Goal: Find specific page/section: Find specific page/section

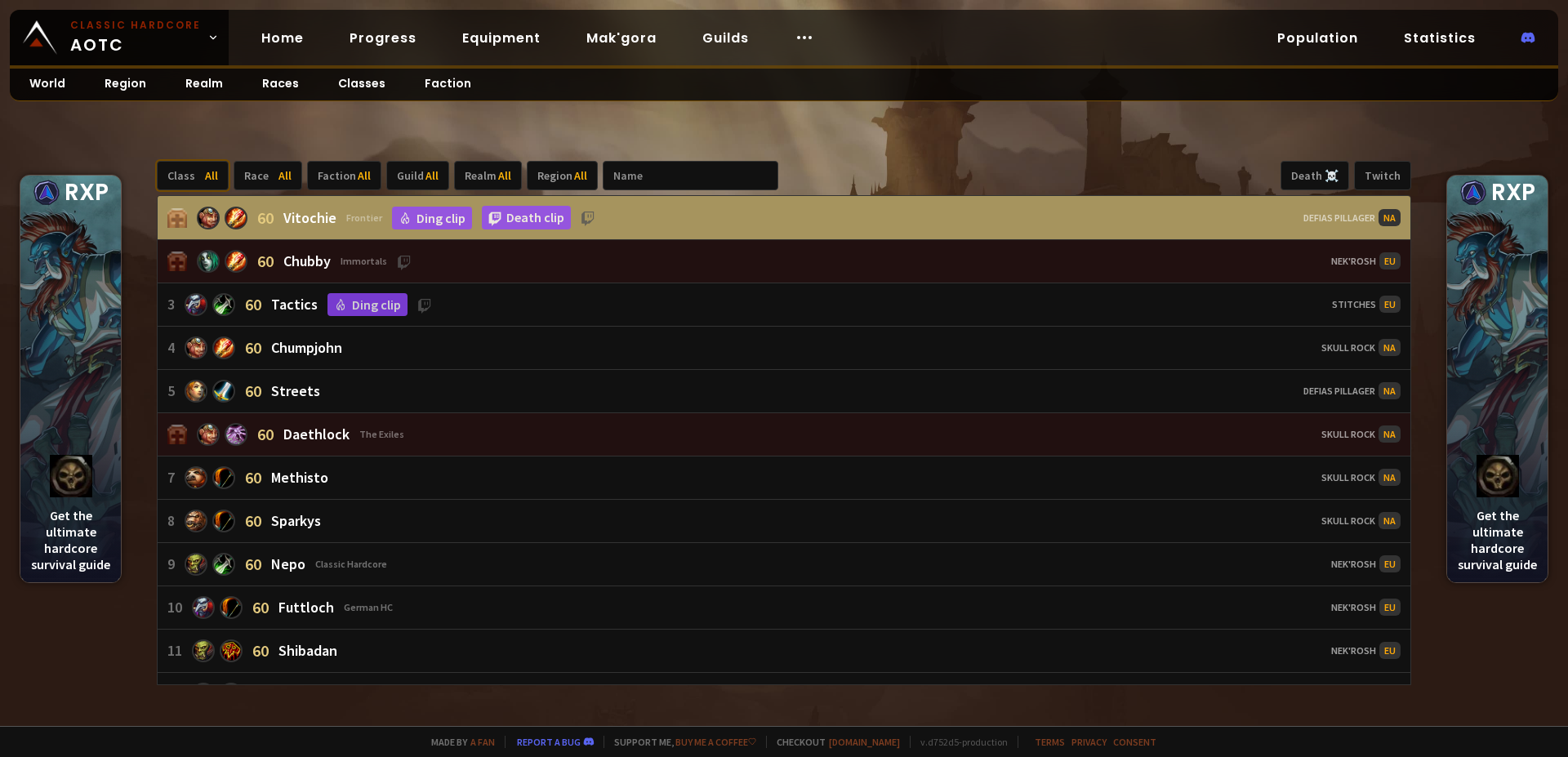
click at [205, 172] on span "All" at bounding box center [211, 175] width 13 height 15
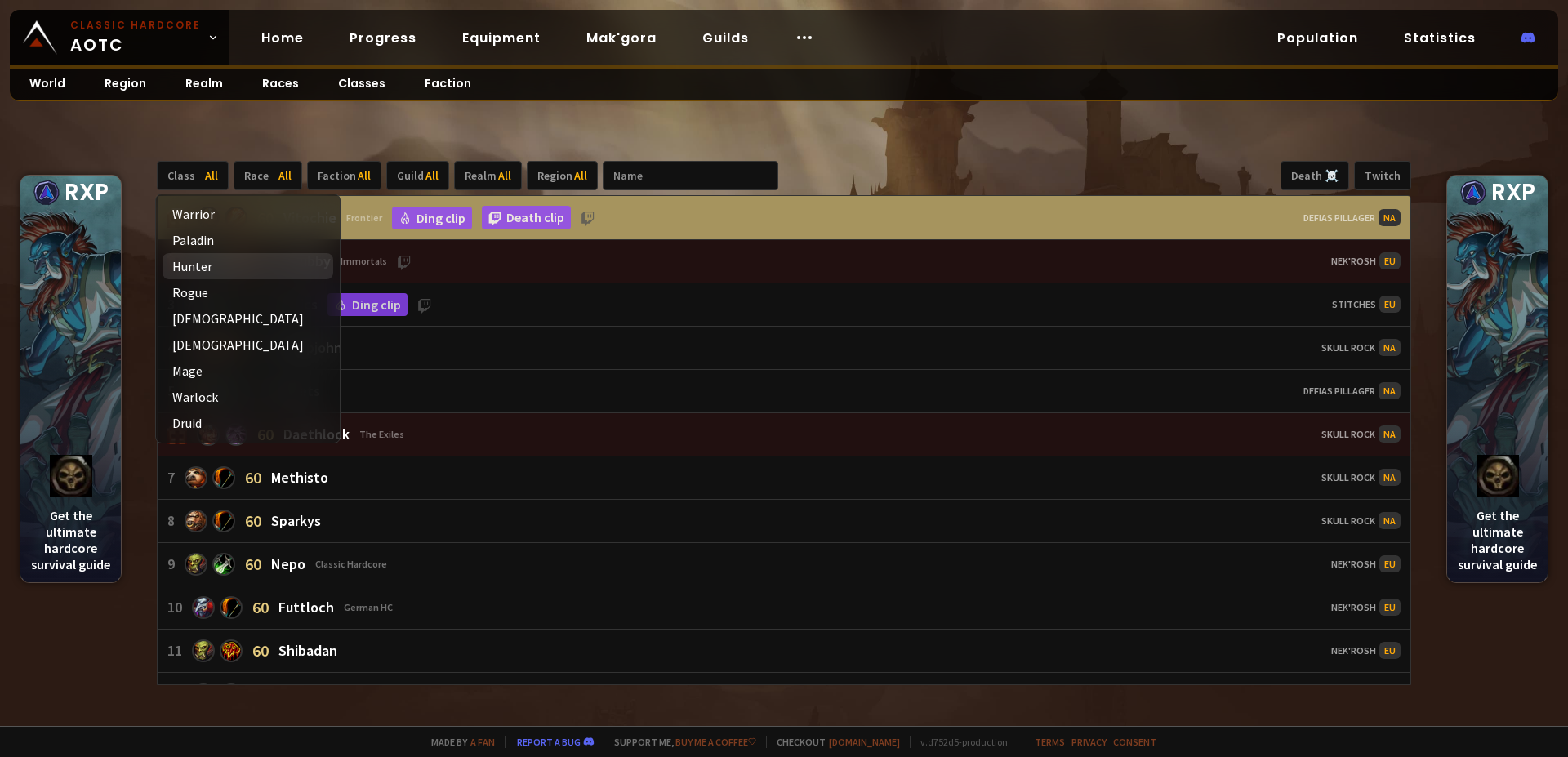
click at [203, 260] on div "Hunter" at bounding box center [248, 266] width 171 height 27
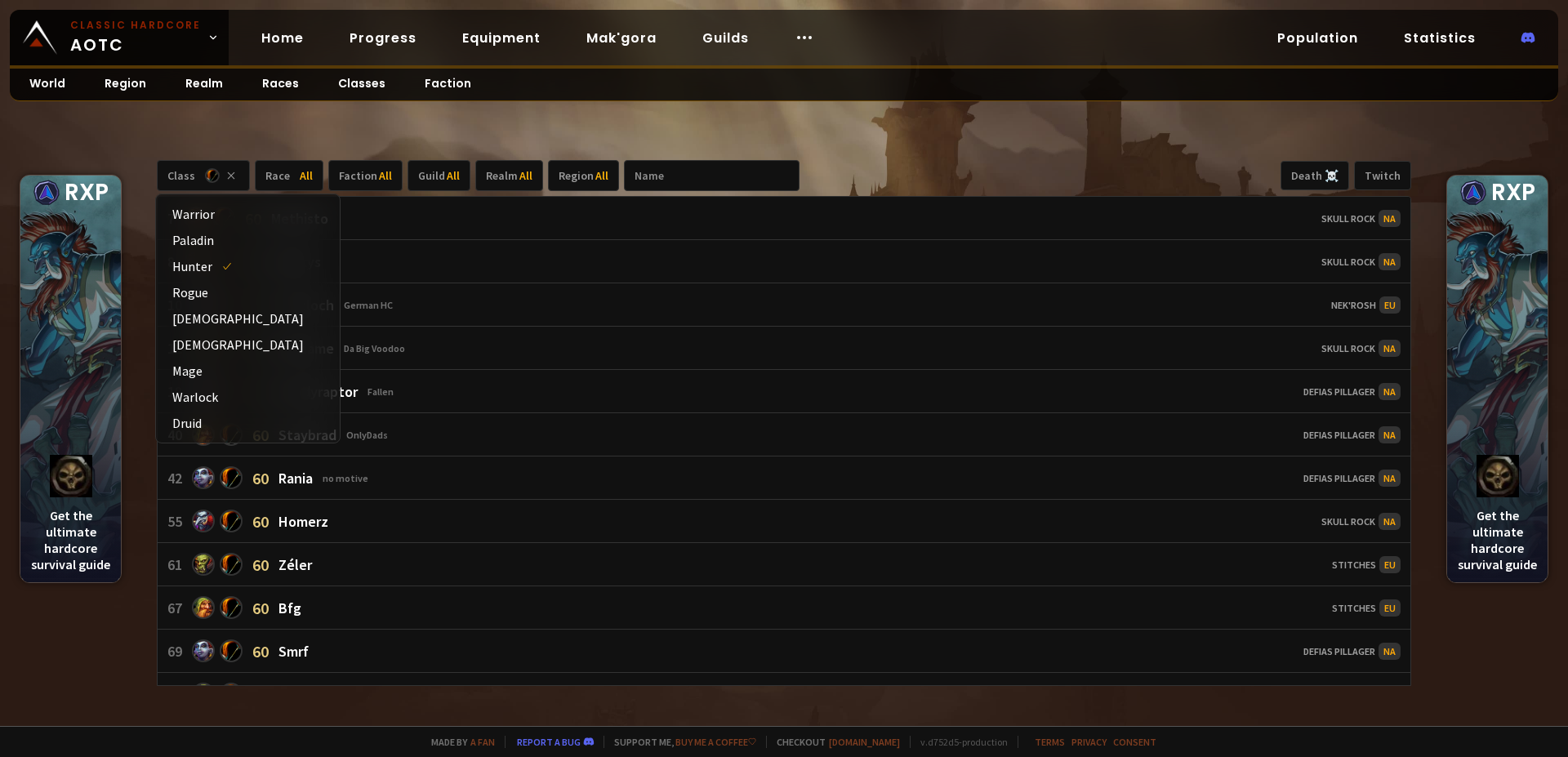
click at [732, 122] on div "Class Race All Faction All Guild All Realm All Region All Death ☠️ Twitch 7 60 …" at bounding box center [784, 424] width 1568 height 605
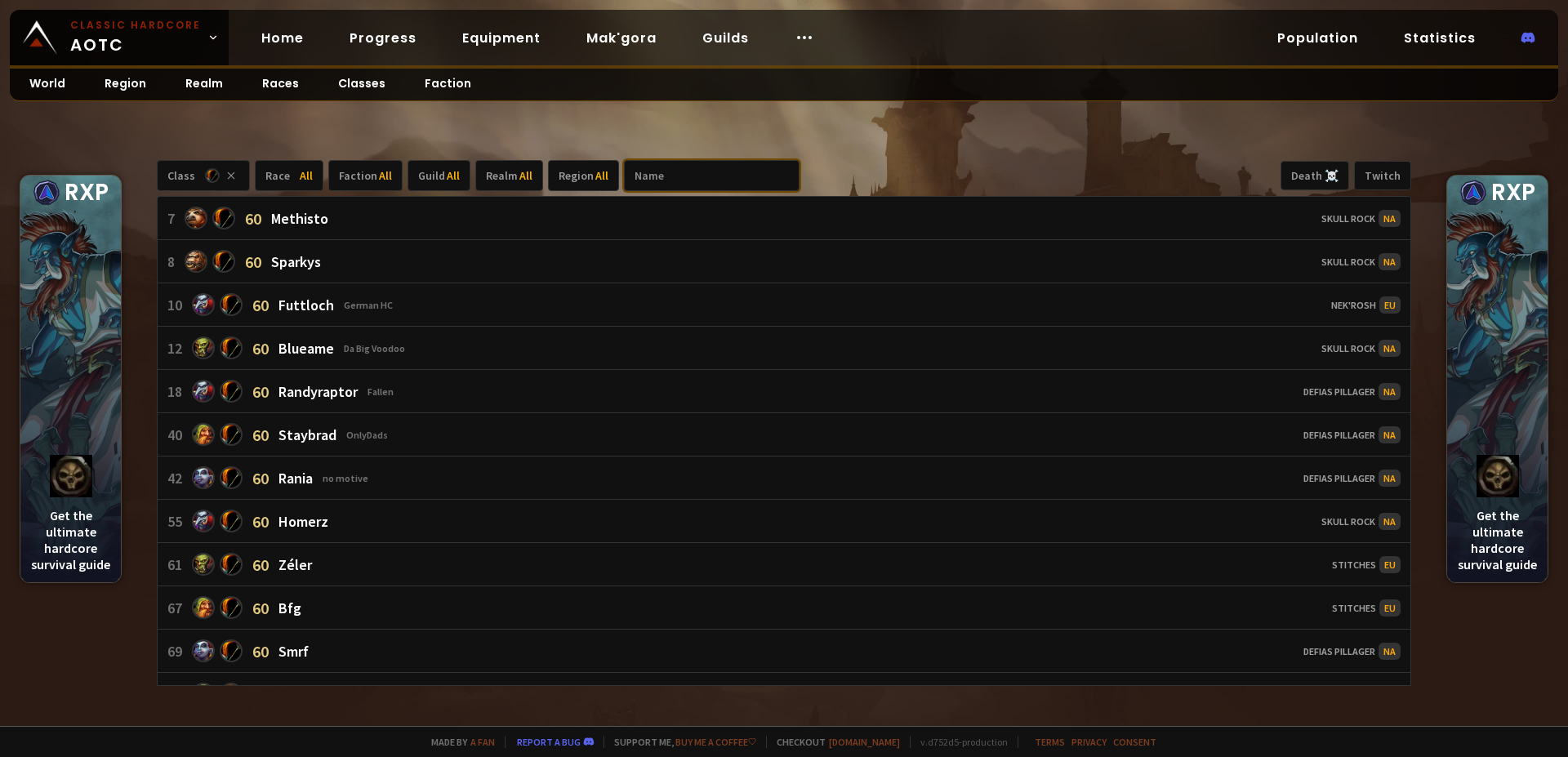
click at [653, 183] on input "text" at bounding box center [712, 174] width 176 height 31
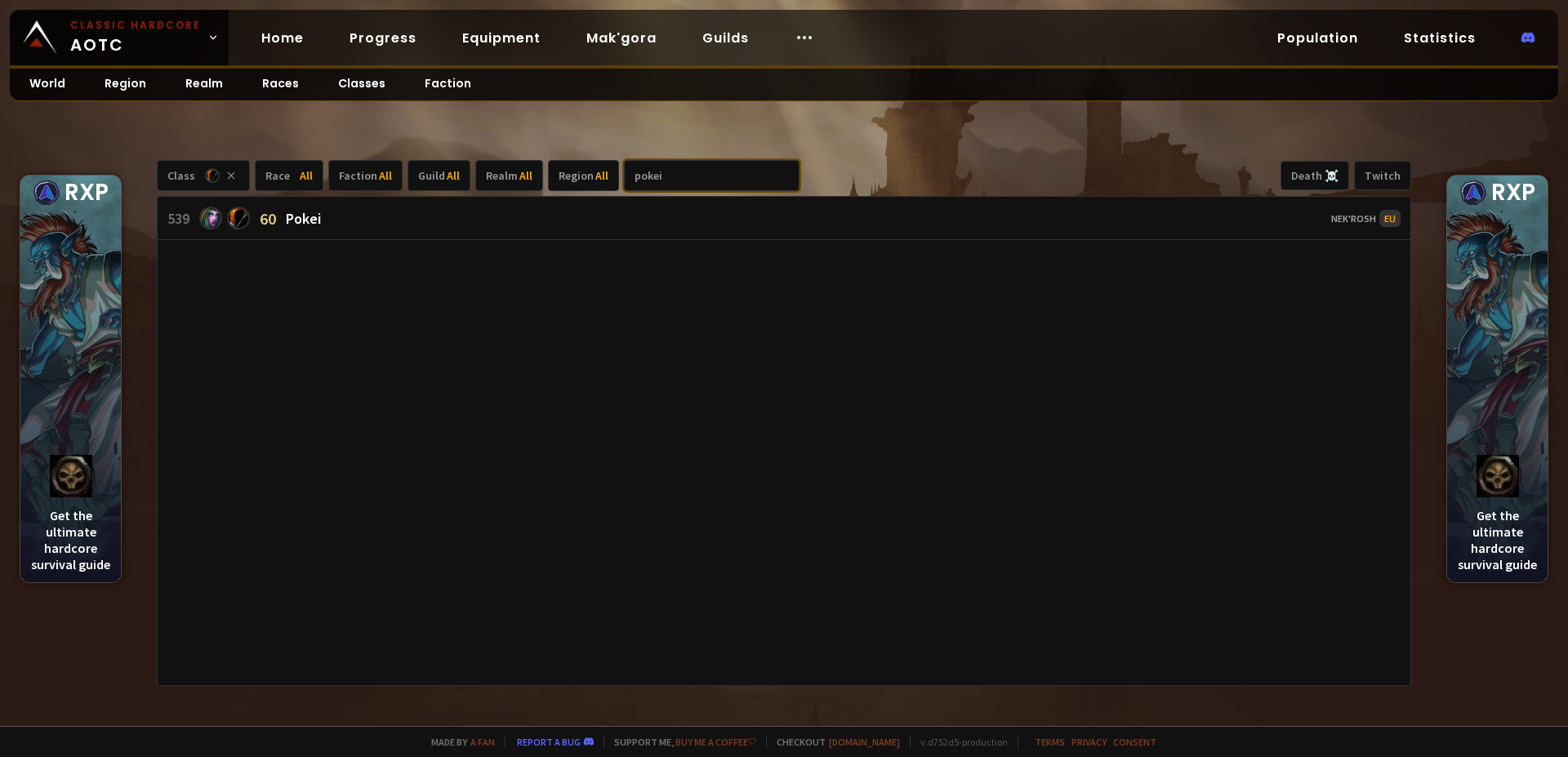
click at [653, 183] on input "pokei" at bounding box center [712, 174] width 176 height 31
click at [668, 185] on input "pokei" at bounding box center [712, 174] width 176 height 31
click at [671, 180] on input "pokei" at bounding box center [712, 174] width 176 height 31
click at [687, 164] on input "pok" at bounding box center [712, 174] width 176 height 31
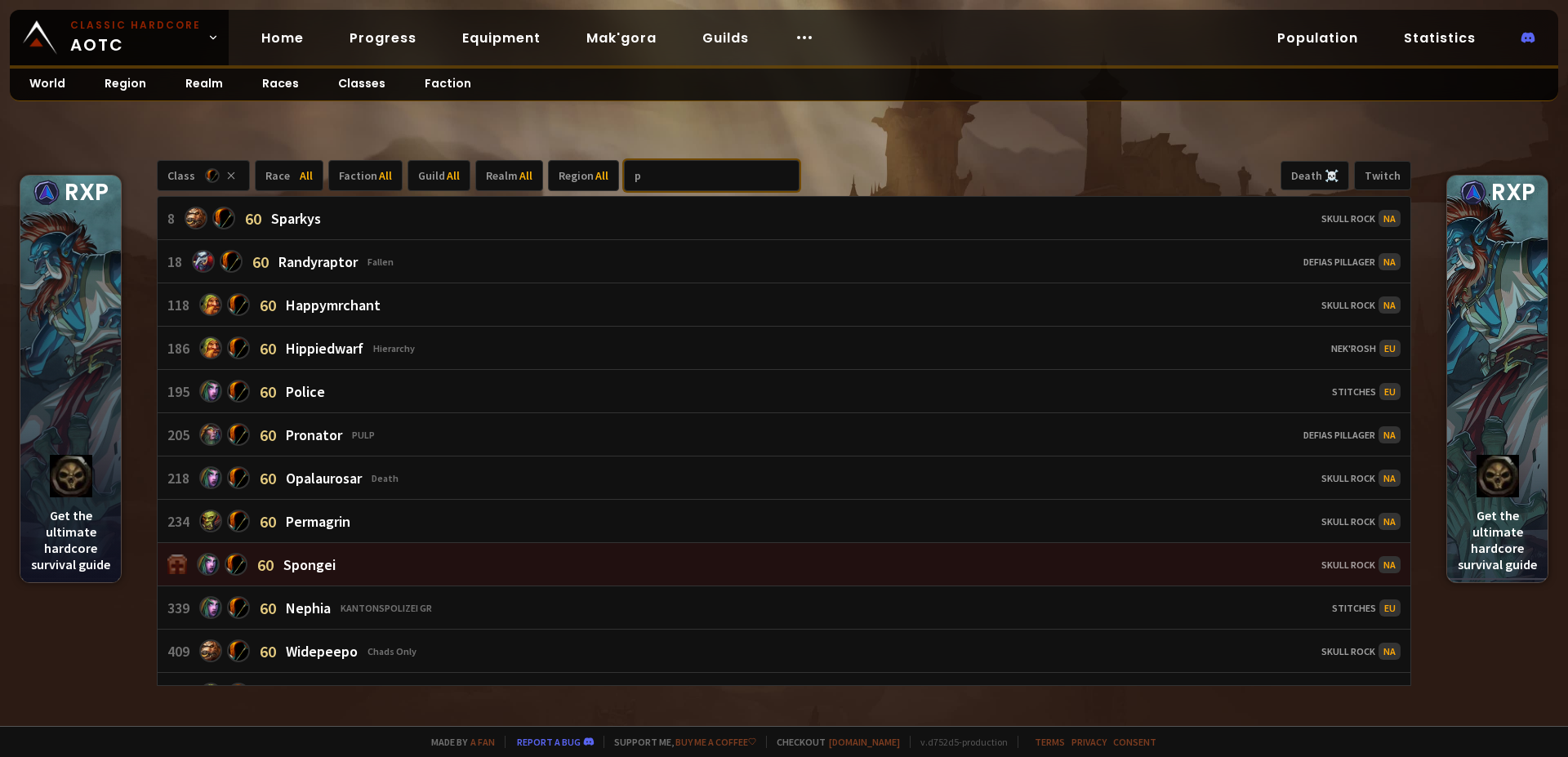
click at [683, 167] on input "p" at bounding box center [712, 174] width 176 height 31
click at [677, 170] on input "p" at bounding box center [712, 174] width 176 height 31
type input "p"
